Goal: Task Accomplishment & Management: Manage account settings

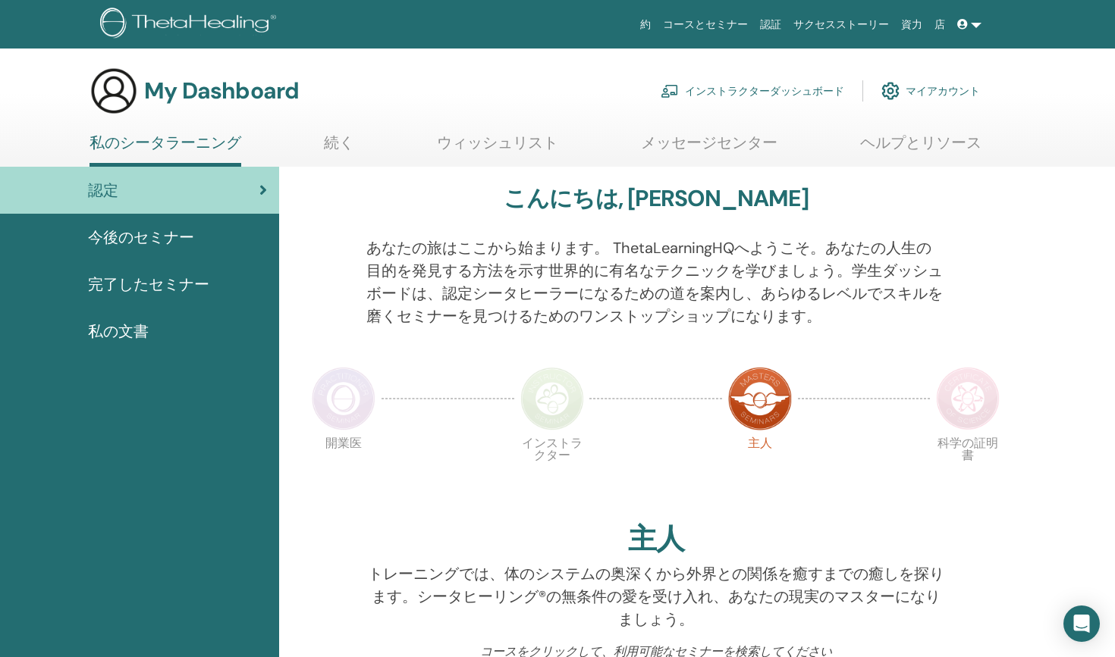
click at [765, 93] on link "インストラクターダッシュボード" at bounding box center [751, 90] width 183 height 33
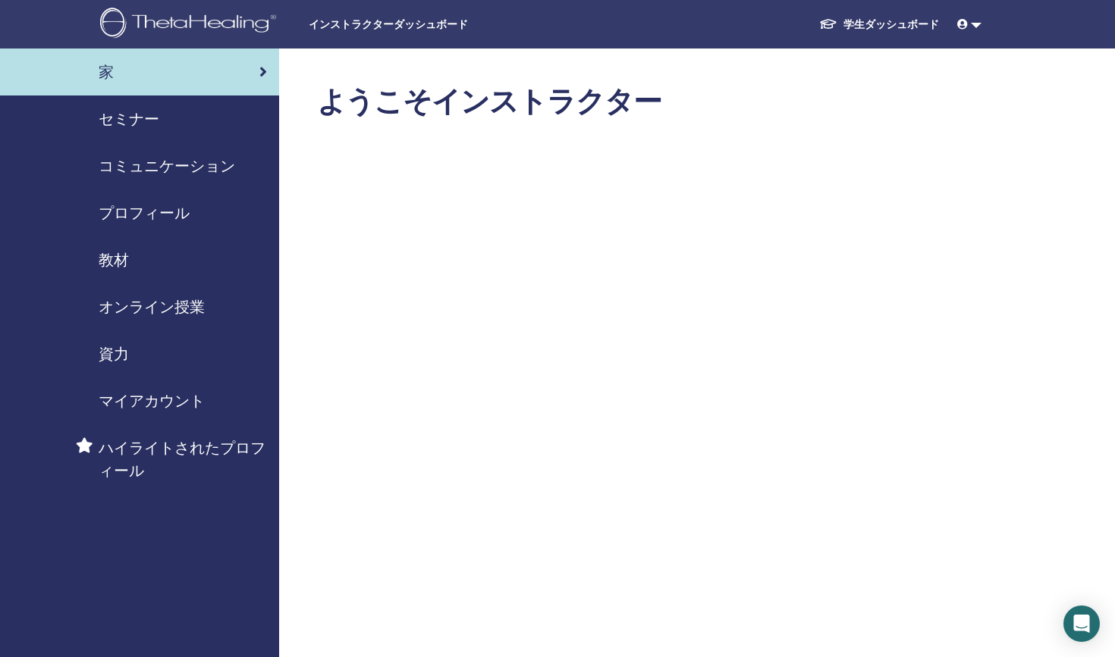
click at [132, 118] on span "セミナー" at bounding box center [129, 119] width 61 height 23
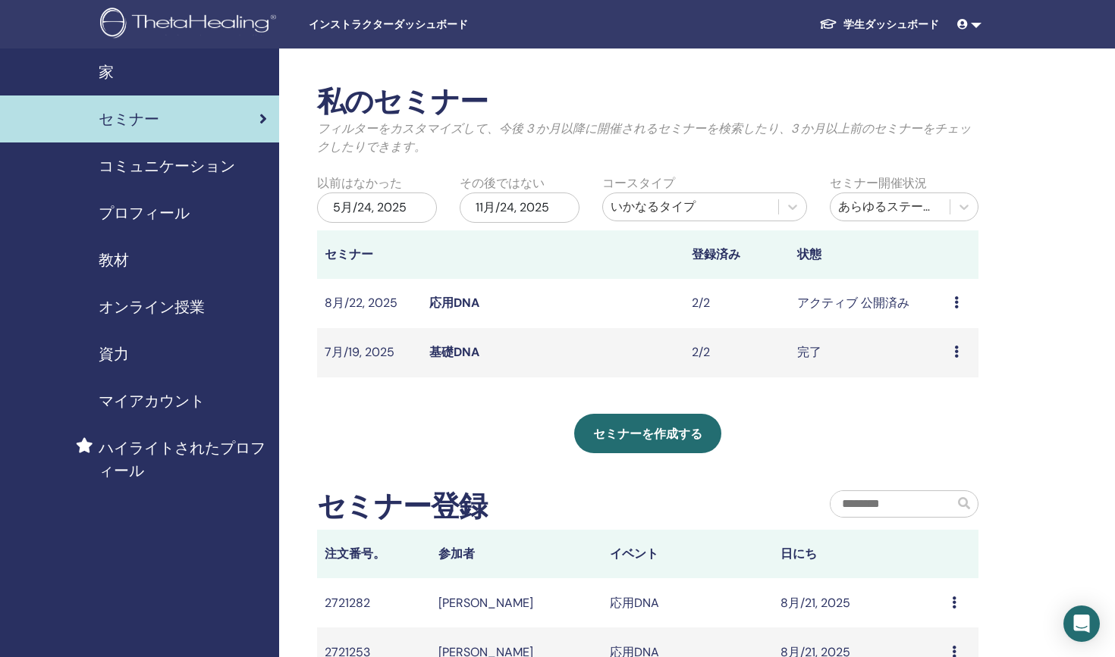
click at [955, 306] on icon at bounding box center [956, 302] width 5 height 12
click at [931, 367] on link "出席者" at bounding box center [935, 364] width 36 height 16
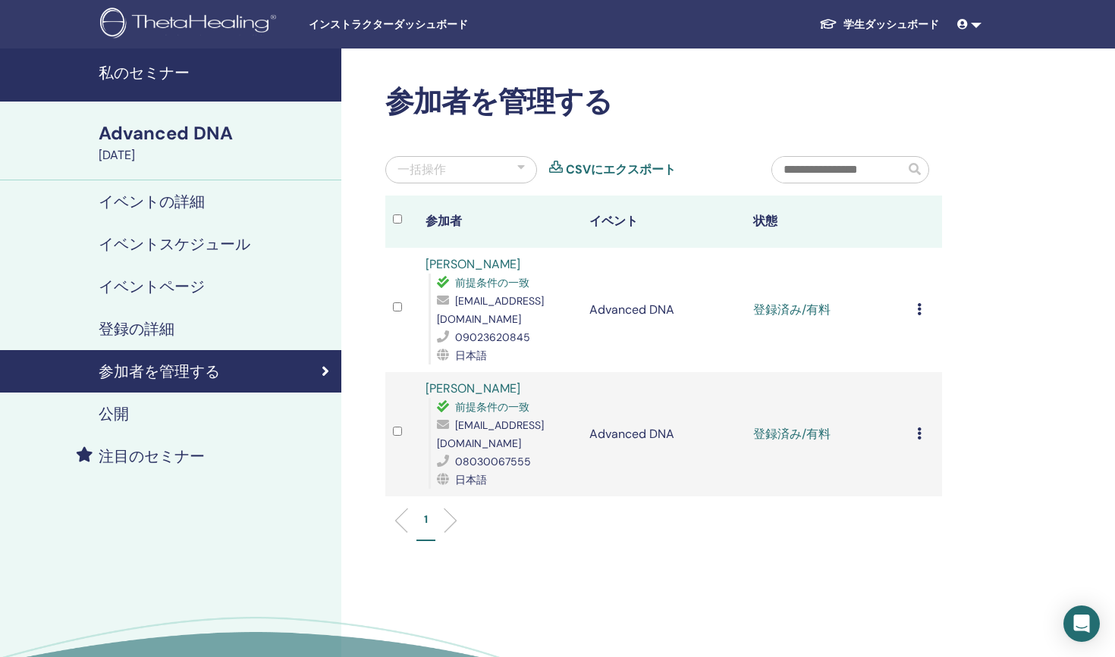
click at [919, 309] on div "登録をキャンセルする 自動認証しない 有料としてマーク 未払いとしてマーク 不在としてマーク 完了して認定する 証明書のダウンロード" at bounding box center [925, 310] width 17 height 18
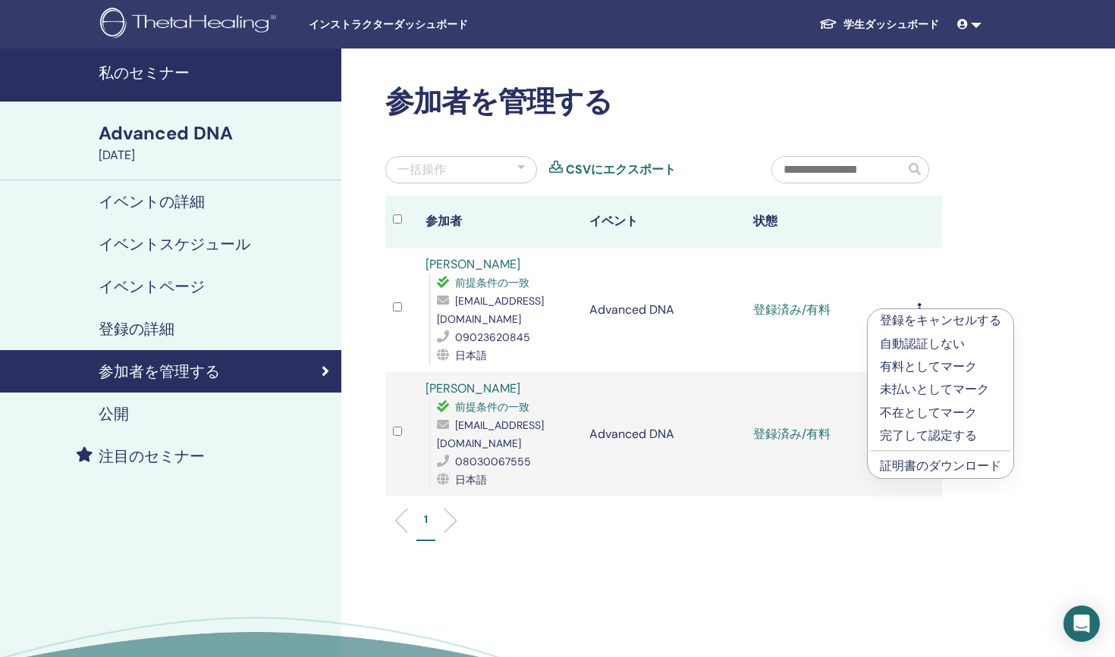
click at [900, 434] on p "完了して認定する" at bounding box center [940, 436] width 121 height 18
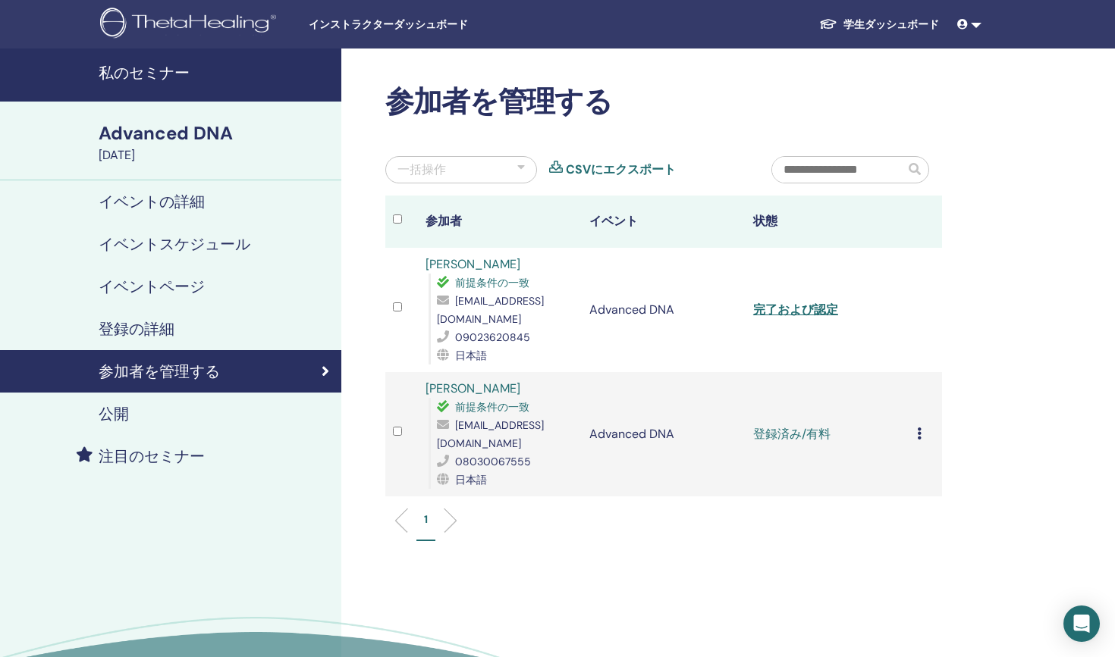
click at [919, 428] on icon at bounding box center [919, 434] width 5 height 12
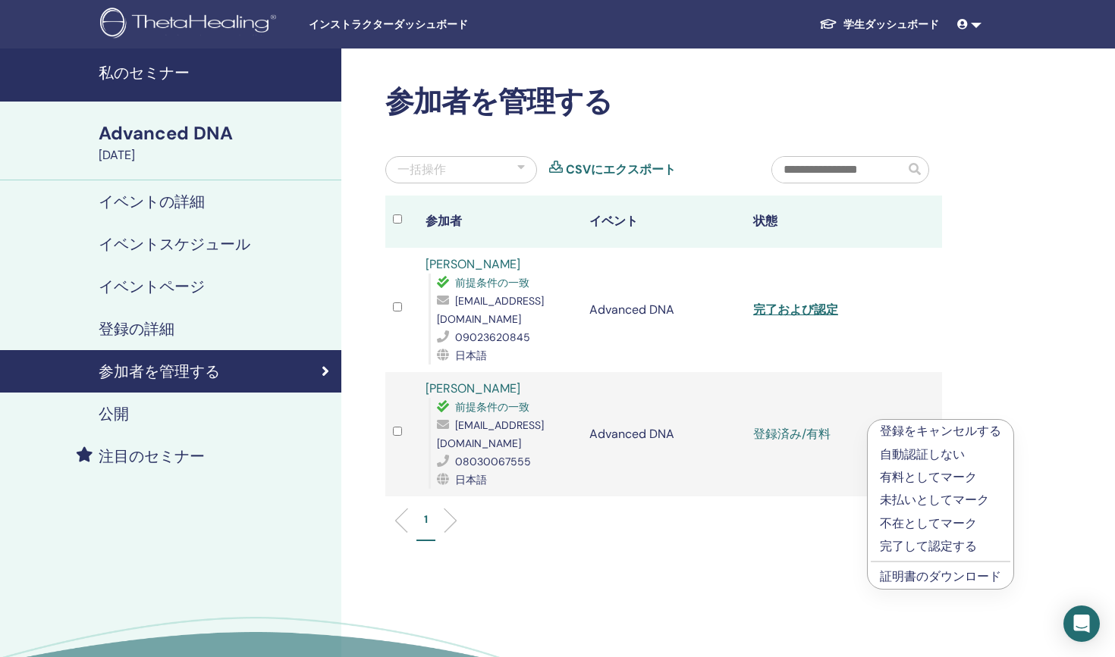
click at [929, 541] on p "完了して認定する" at bounding box center [940, 547] width 121 height 18
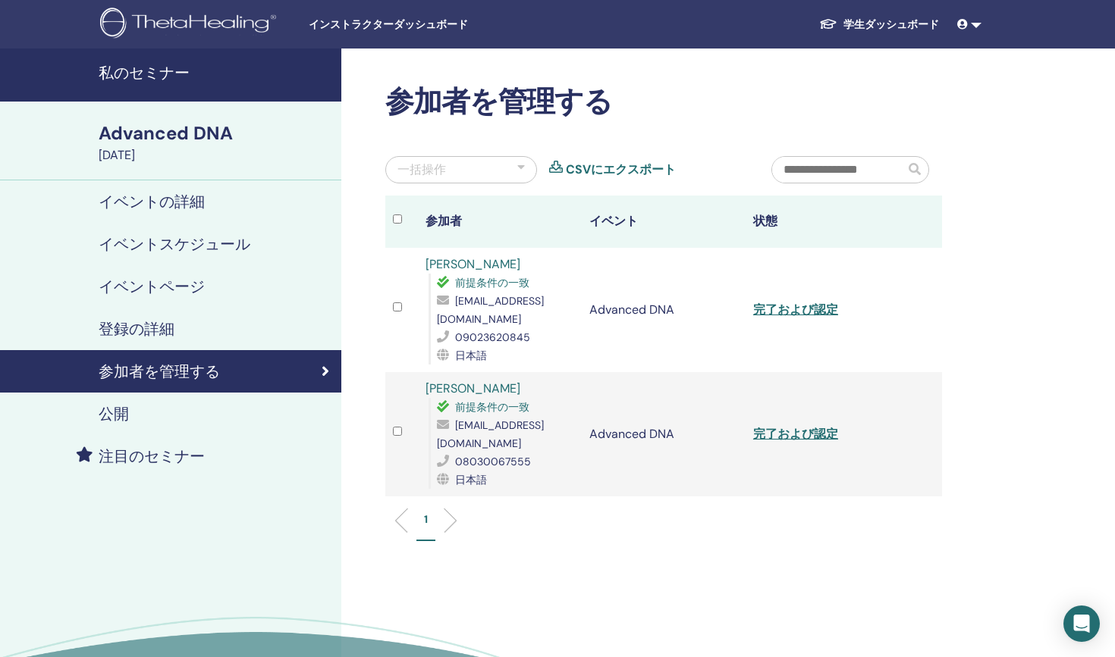
click at [806, 302] on link "完了および認定" at bounding box center [795, 310] width 85 height 16
click at [820, 426] on link "完了および認定" at bounding box center [795, 434] width 85 height 16
